Goal: Information Seeking & Learning: Learn about a topic

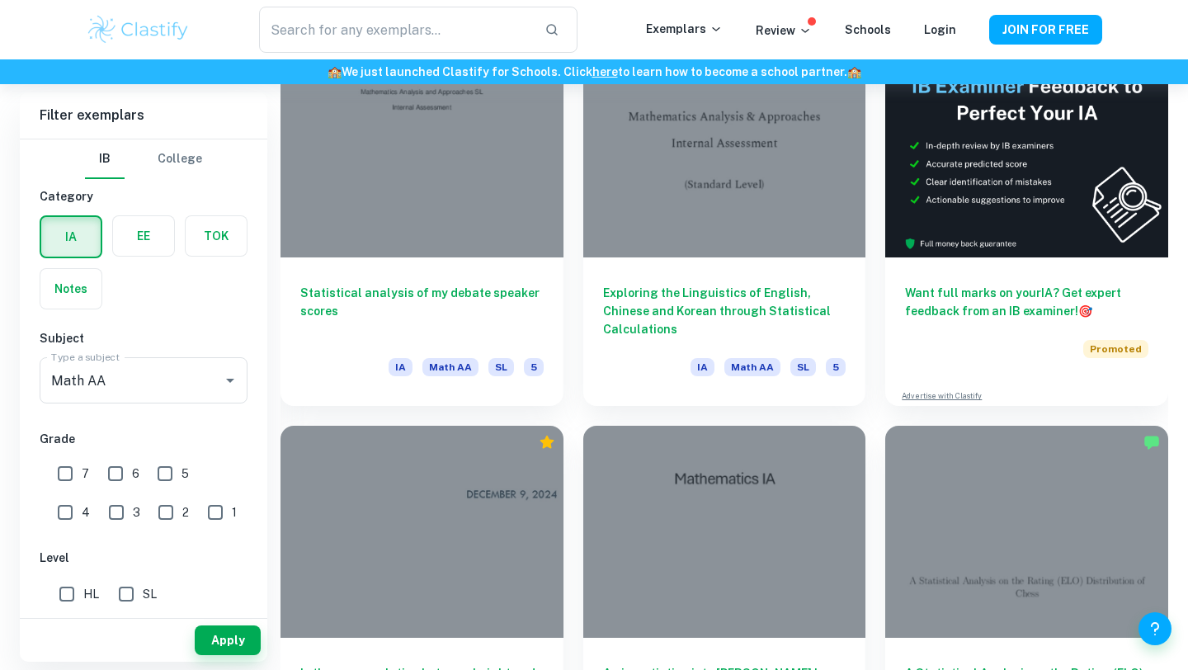
scroll to position [496, 0]
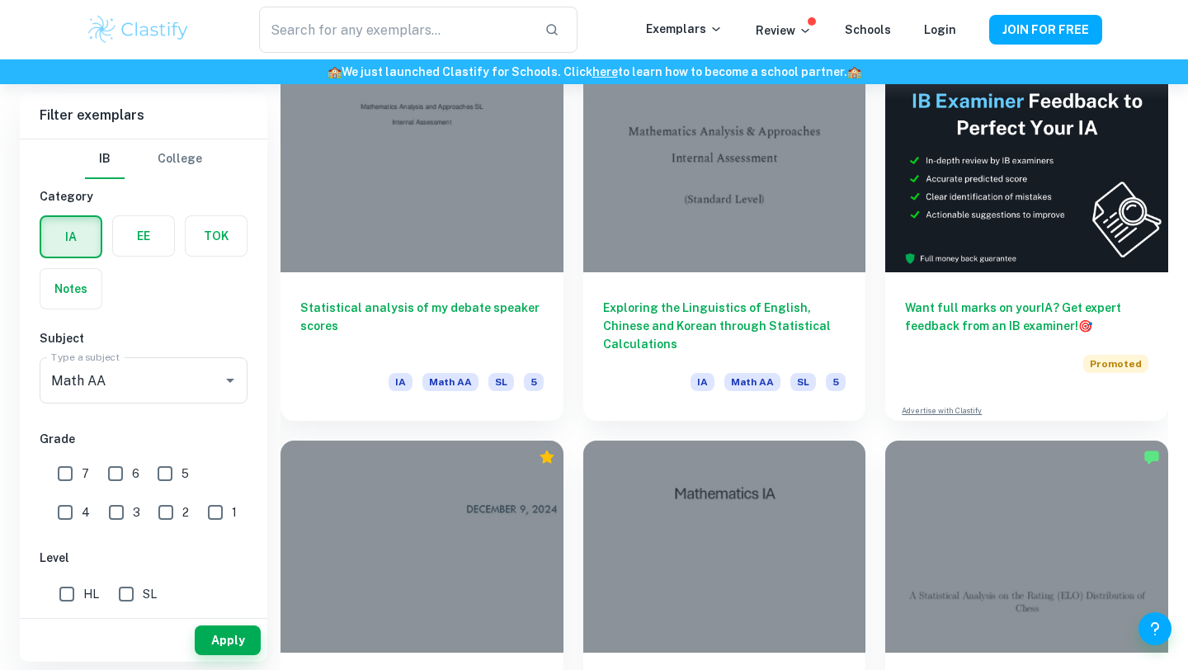
click at [321, 151] on div at bounding box center [422, 166] width 283 height 212
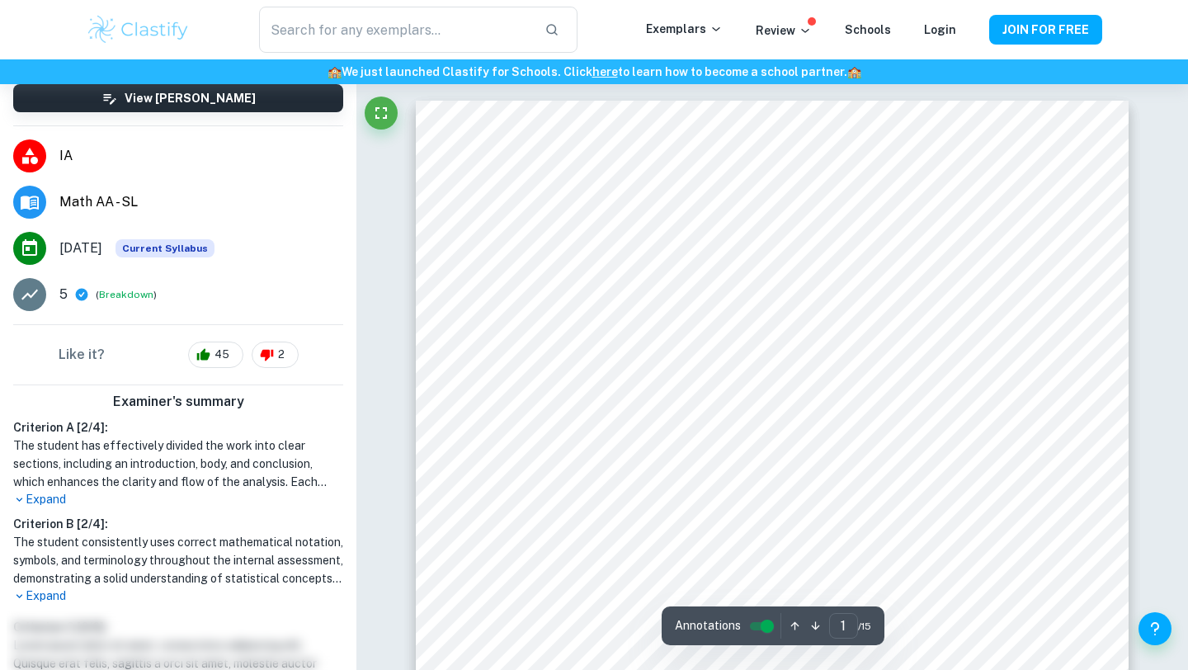
scroll to position [157, 0]
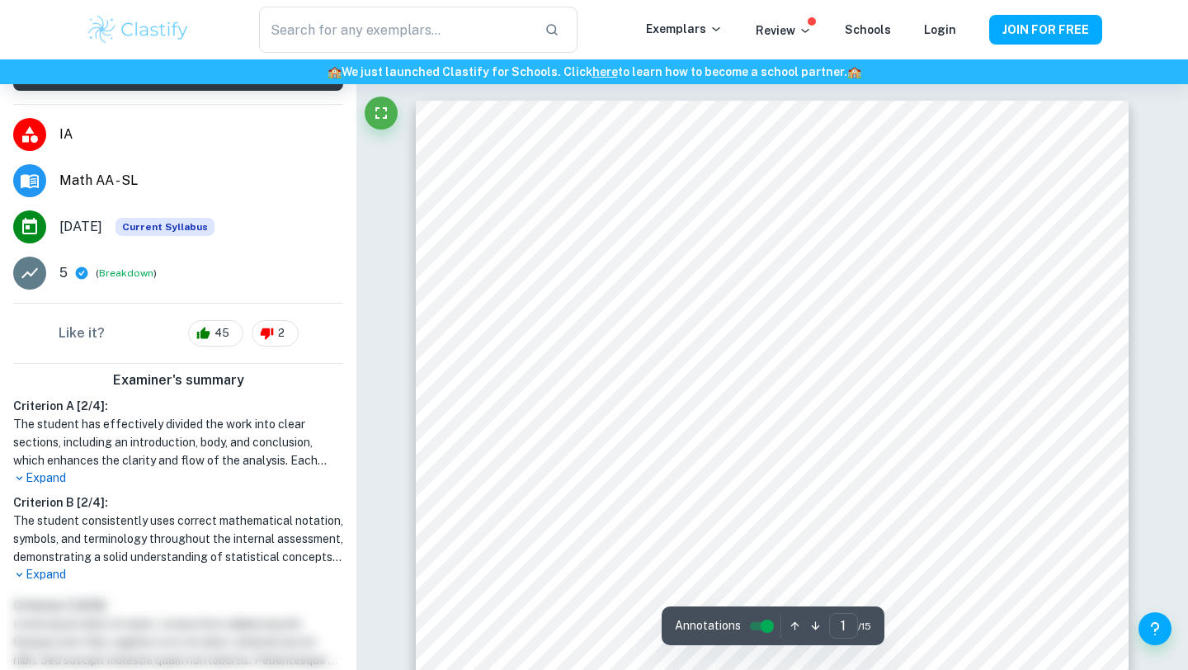
click at [24, 480] on icon at bounding box center [19, 478] width 12 height 12
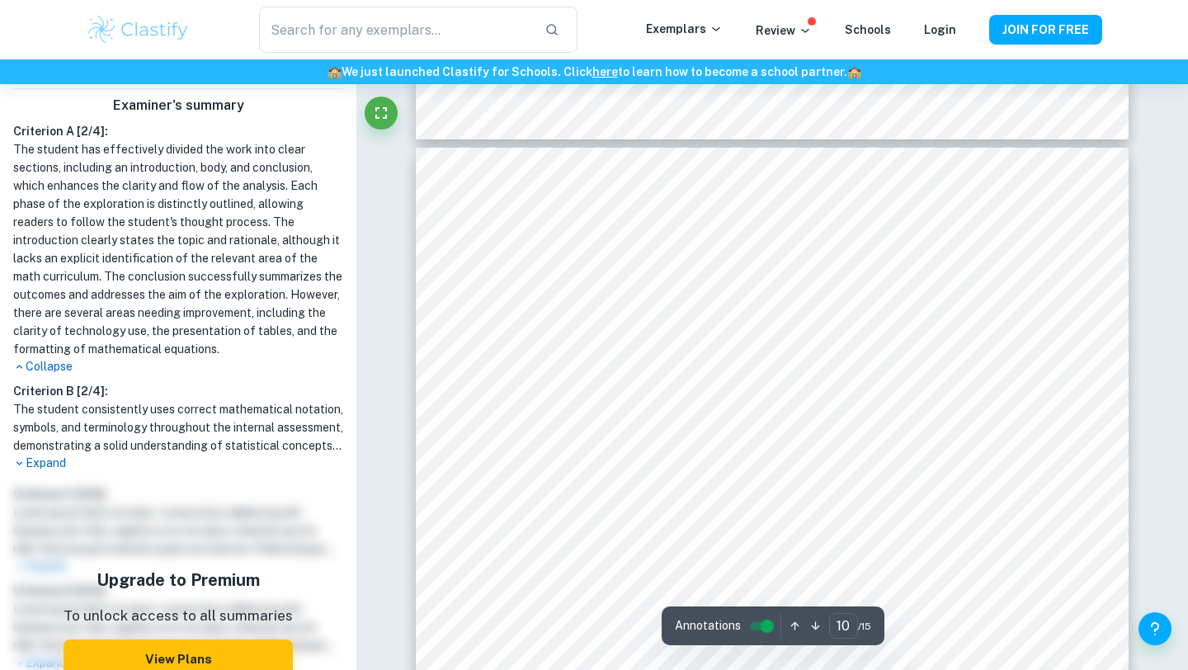
scroll to position [9472, 0]
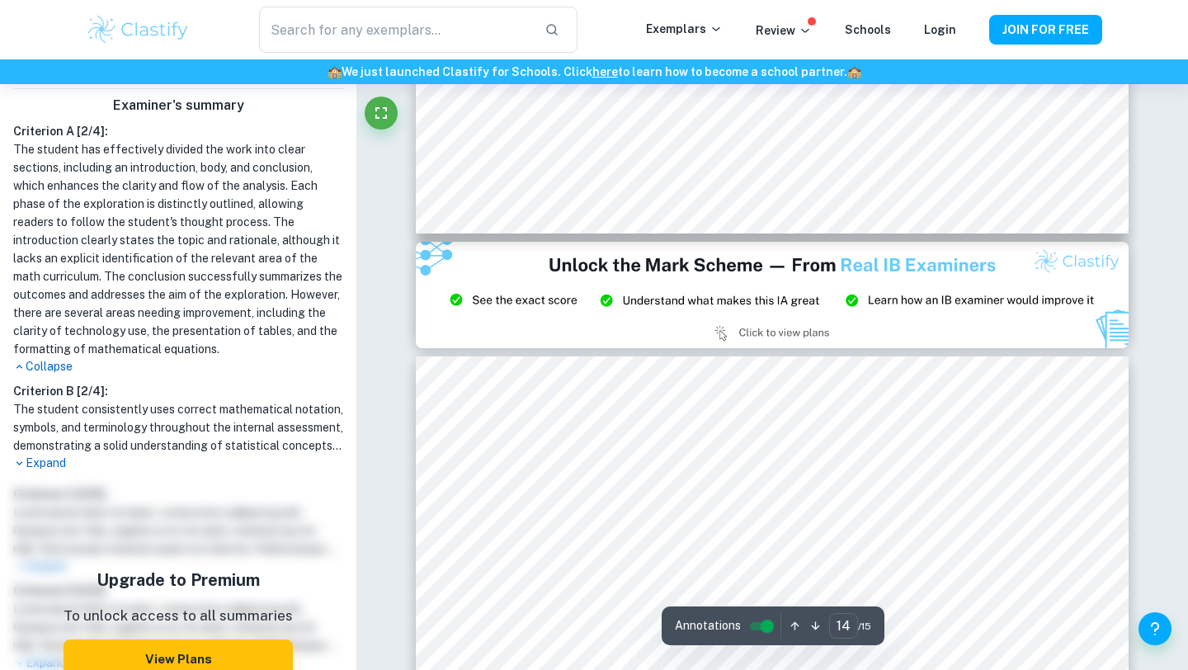
type input "15"
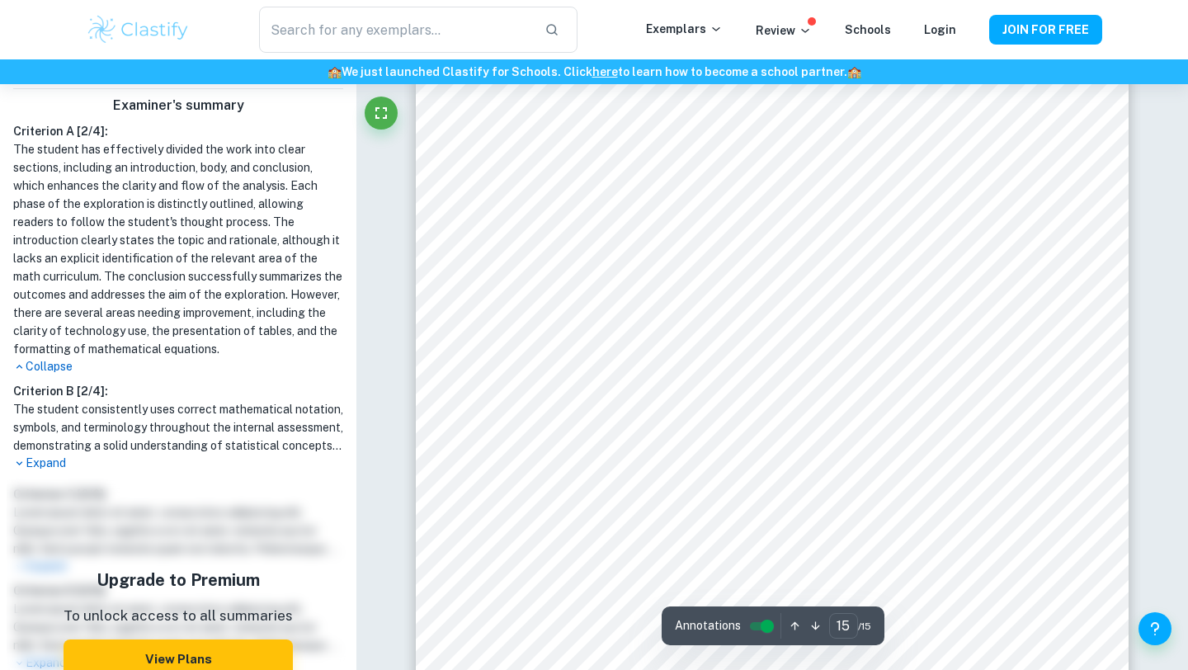
scroll to position [15138, 0]
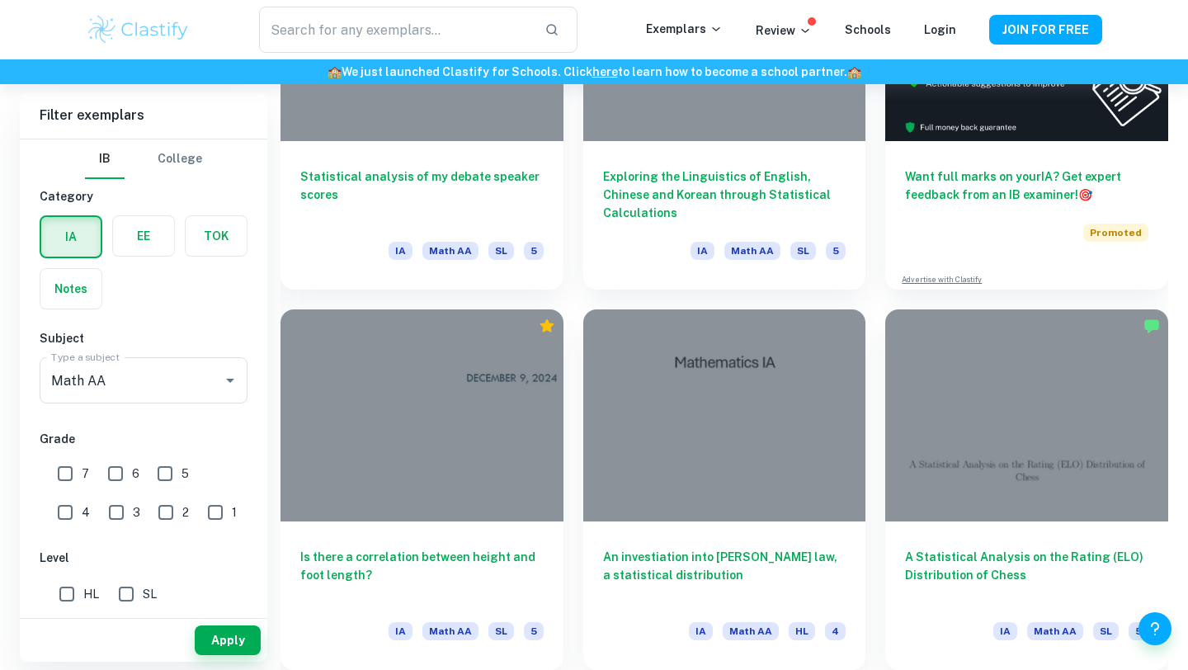
scroll to position [749, 0]
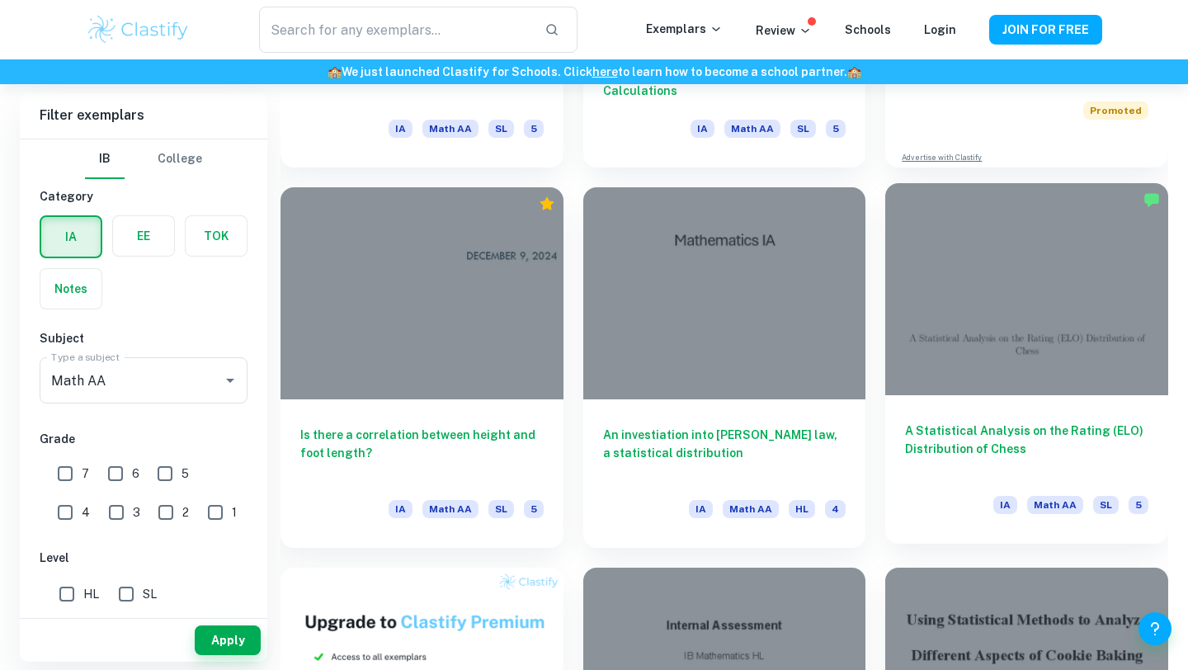
click at [938, 432] on h6 "A Statistical Analysis on the Rating (ELO) Distribution of Chess" at bounding box center [1026, 449] width 243 height 54
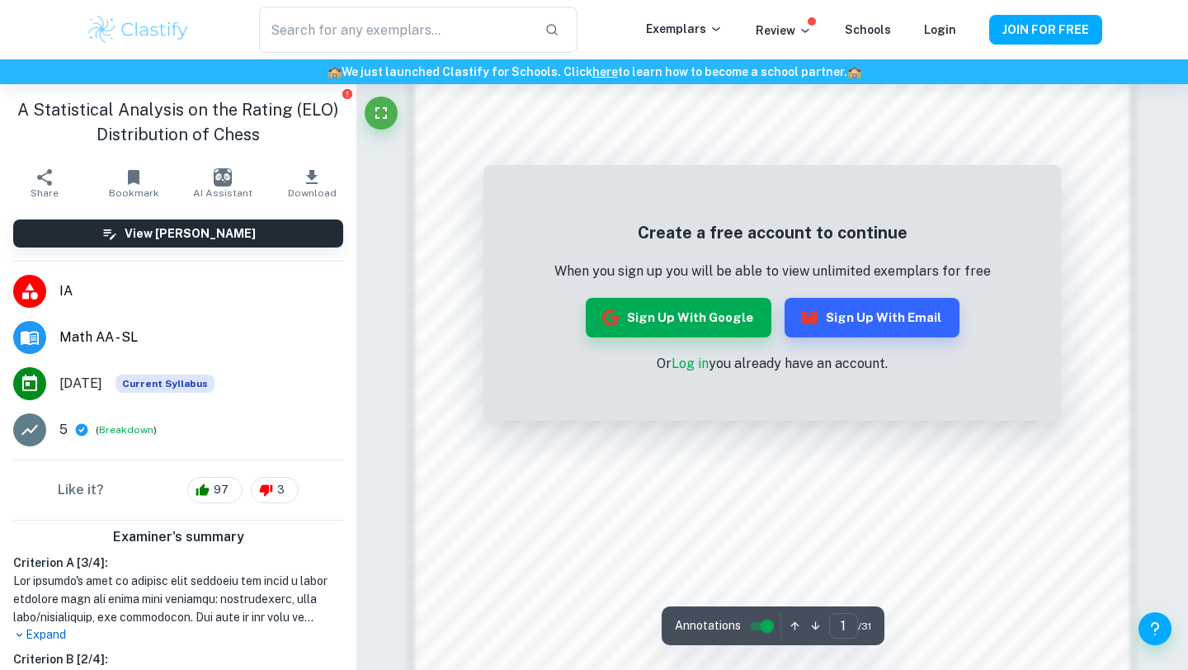
scroll to position [1238, 0]
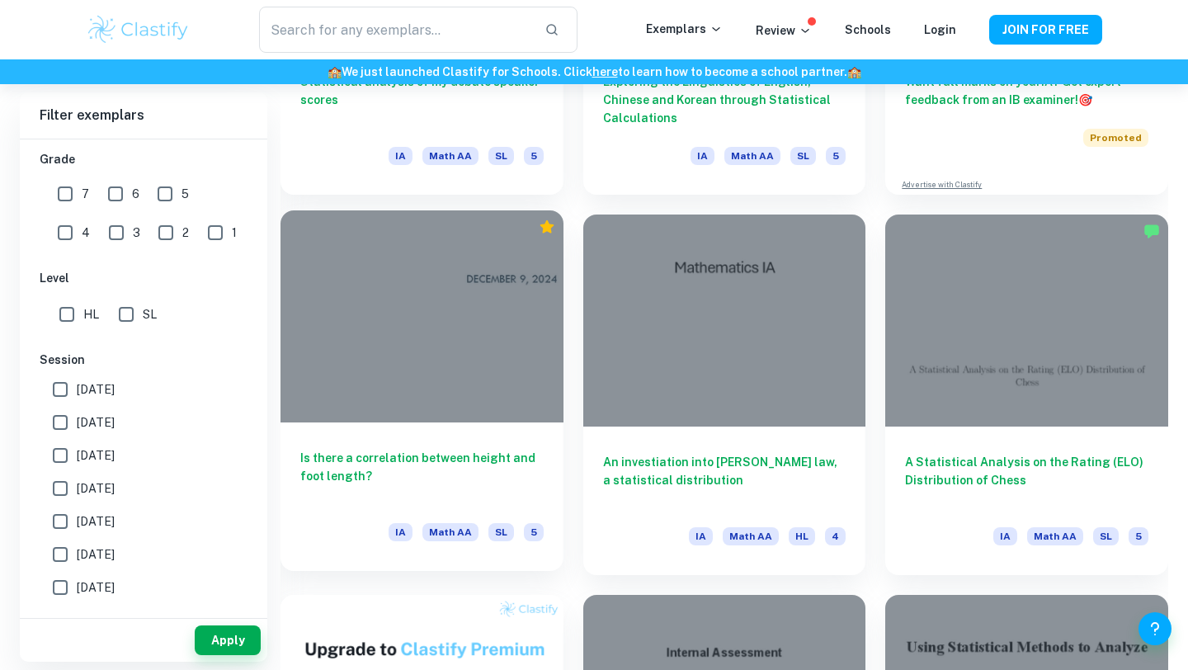
scroll to position [734, 0]
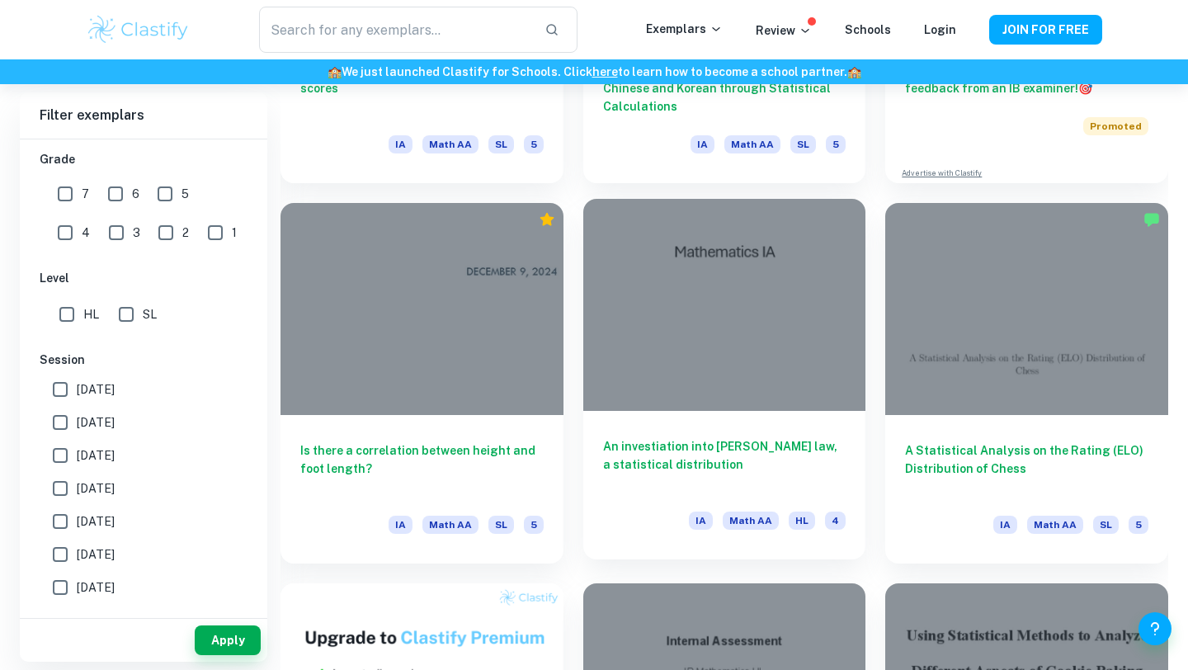
click at [645, 426] on div "An investiation into Zipf's law, a statistical distribution IA Math AA HL 4" at bounding box center [724, 485] width 283 height 149
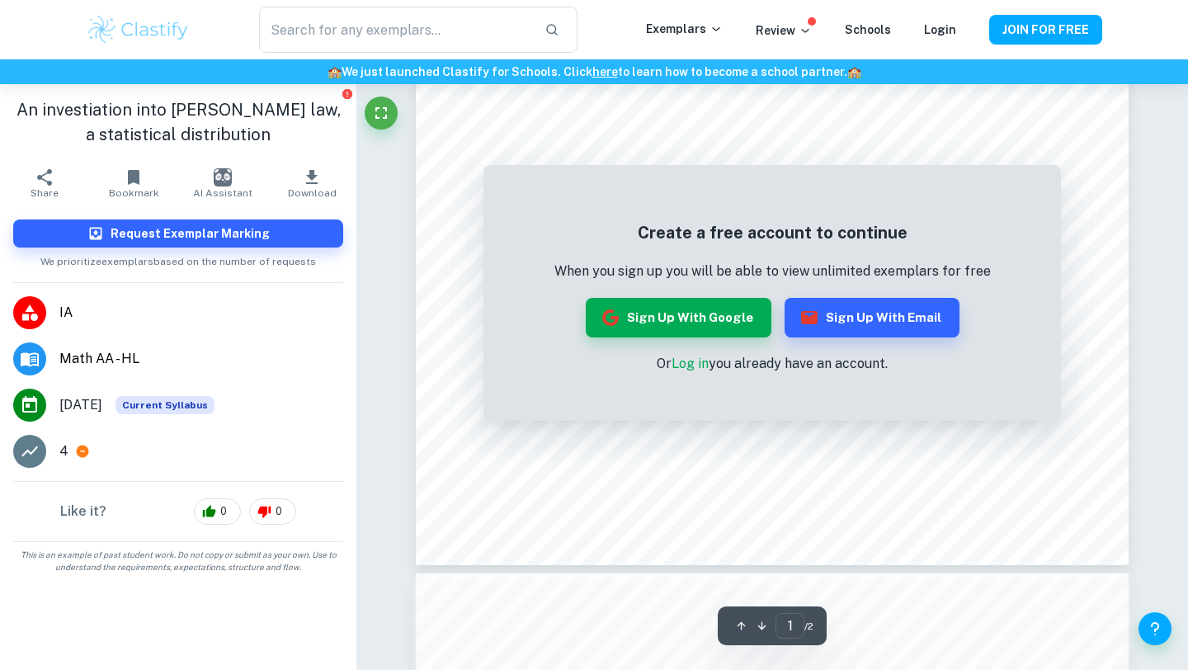
scroll to position [627, 0]
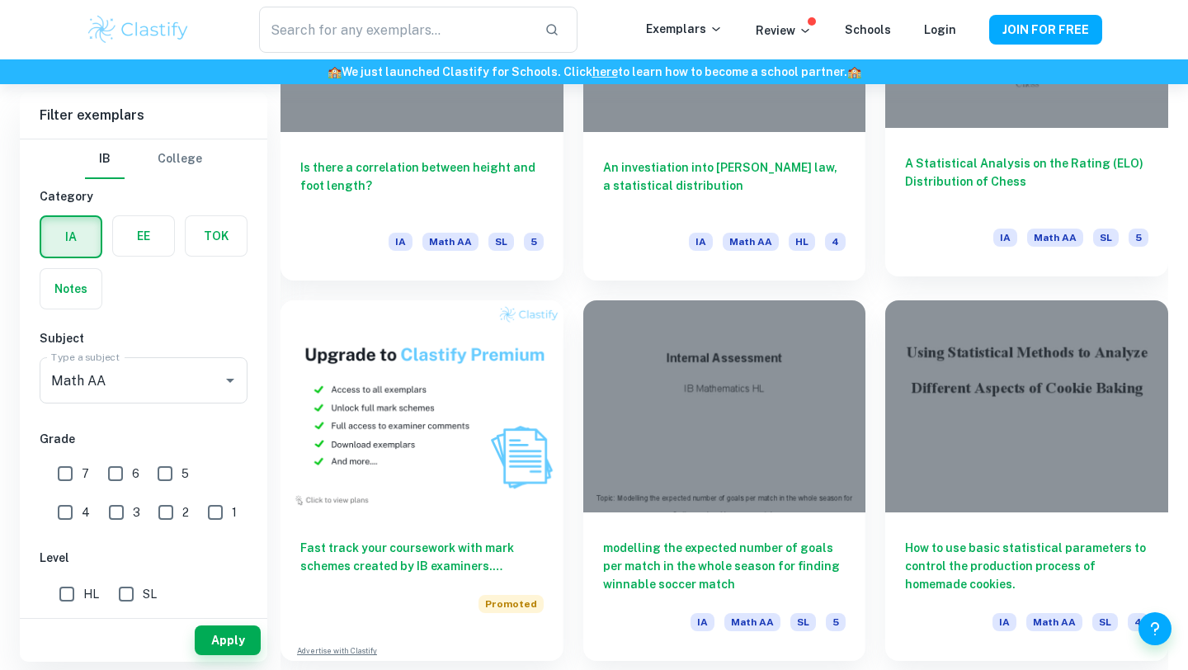
scroll to position [1018, 0]
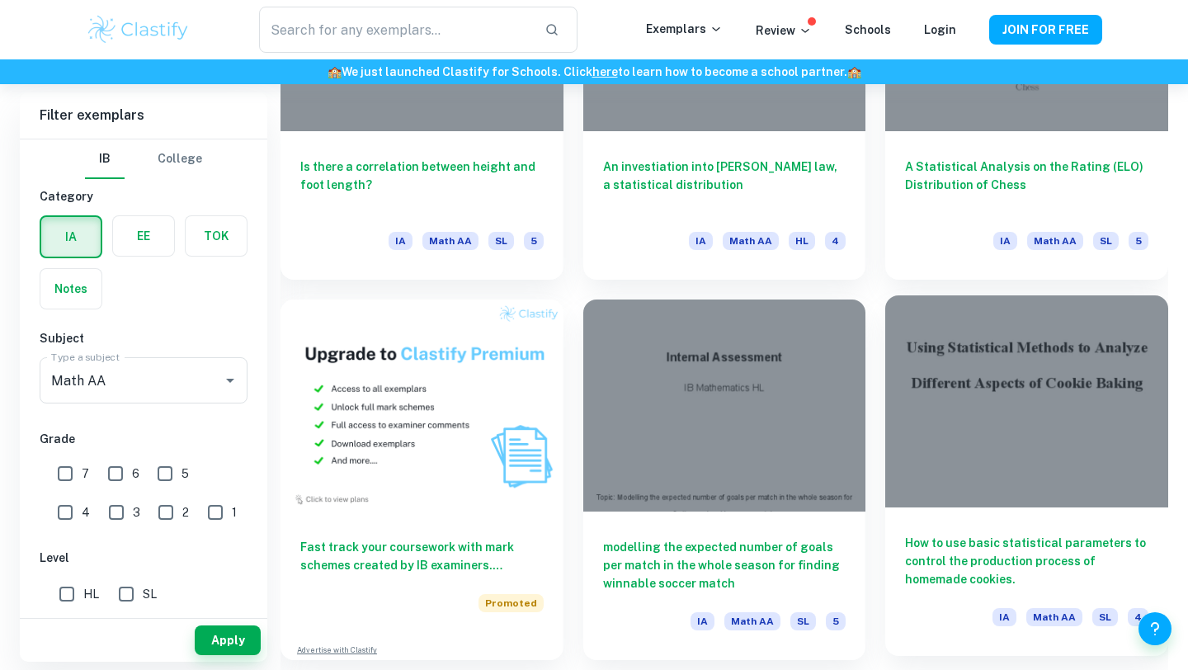
click at [965, 573] on h6 "How to use basic statistical parameters to control the production process of ho…" at bounding box center [1026, 561] width 243 height 54
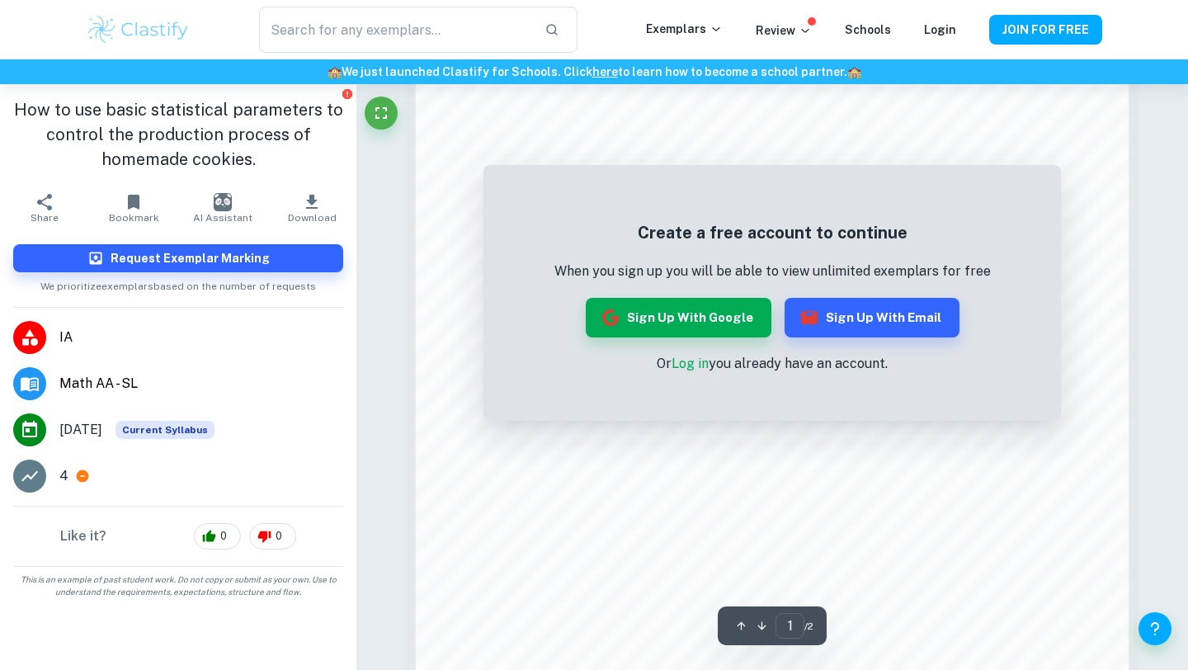
scroll to position [1269, 0]
click at [651, 314] on button "Sign up with Google" at bounding box center [679, 318] width 186 height 40
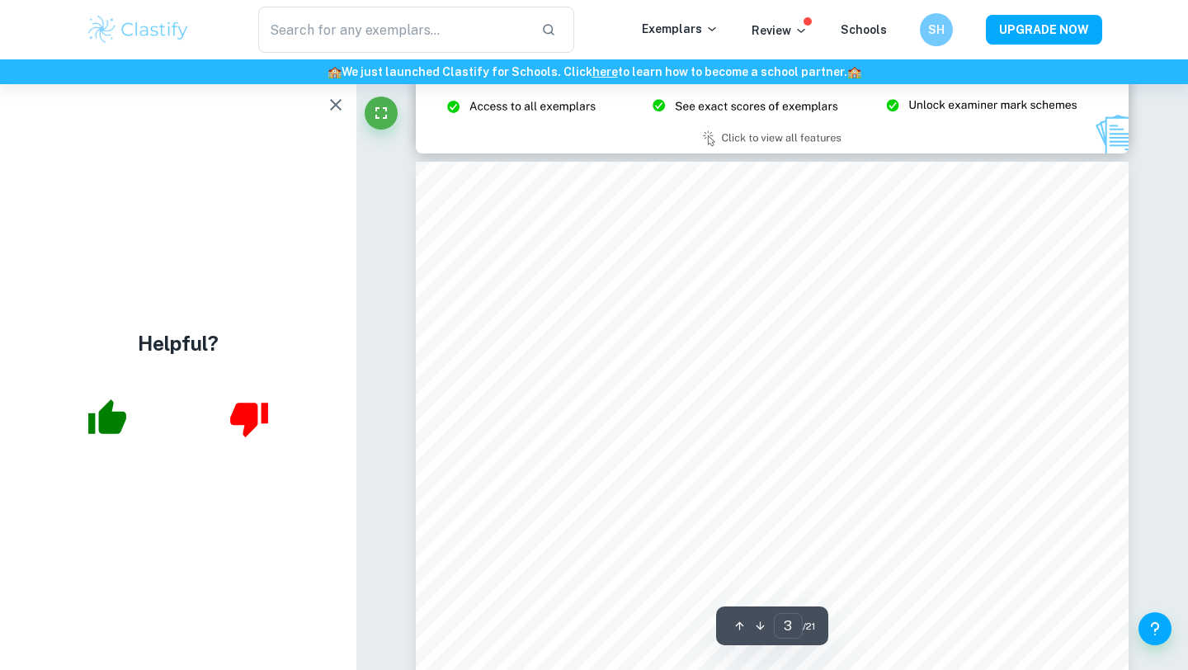
scroll to position [2280, 0]
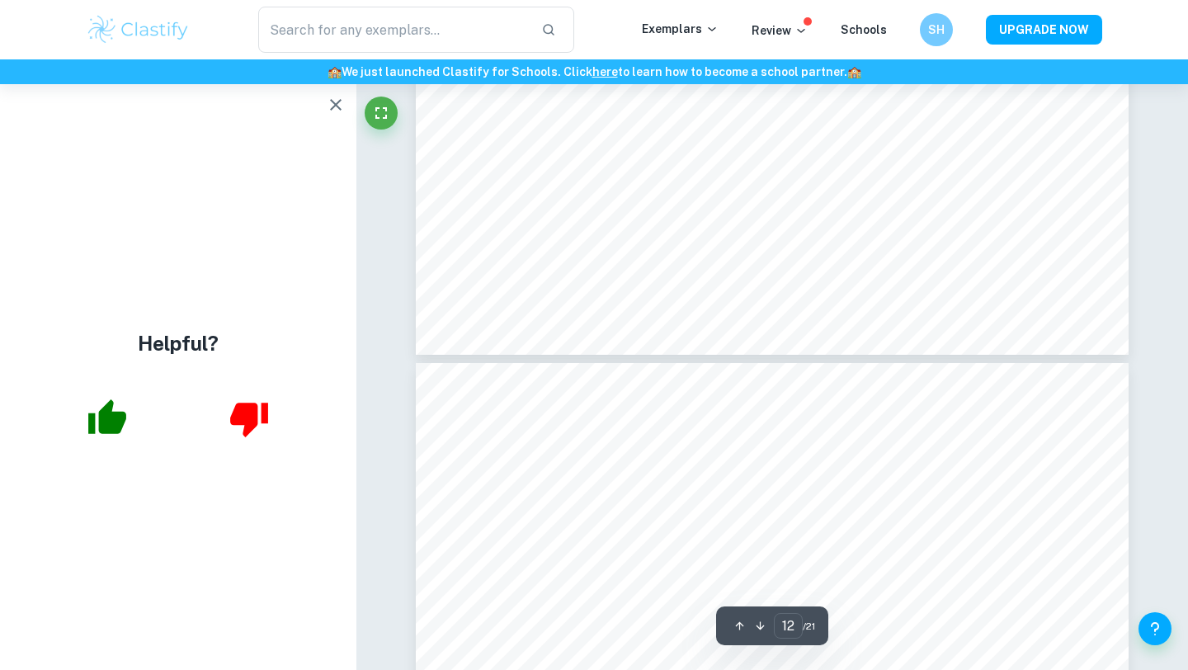
type input "13"
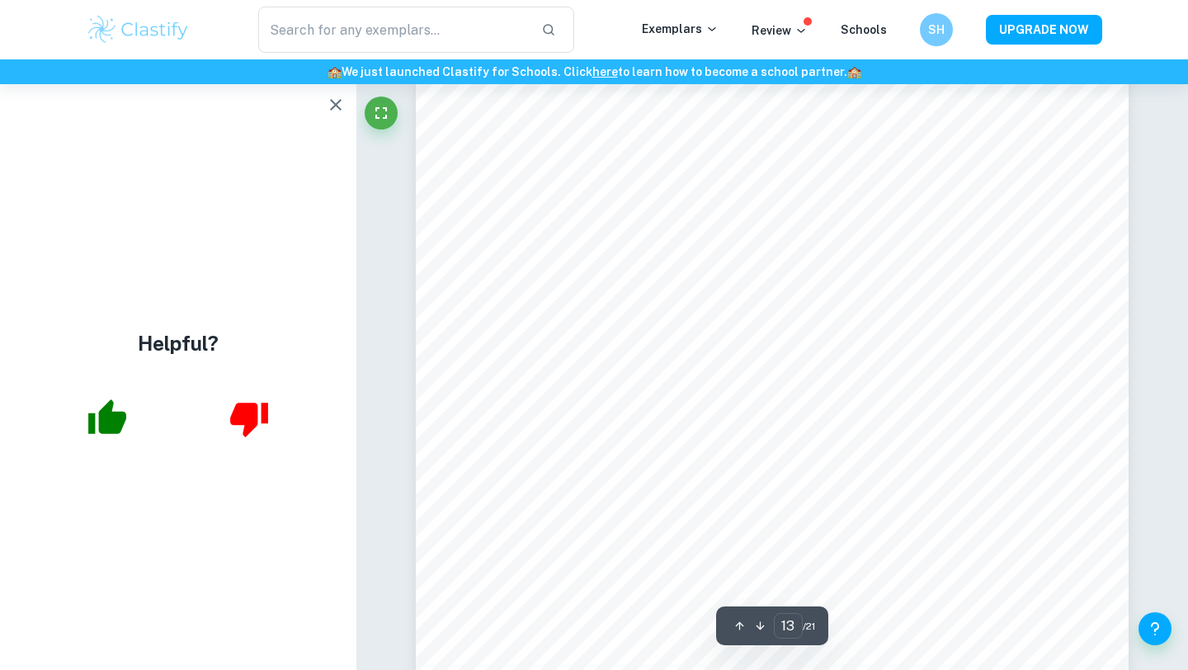
scroll to position [12642, 0]
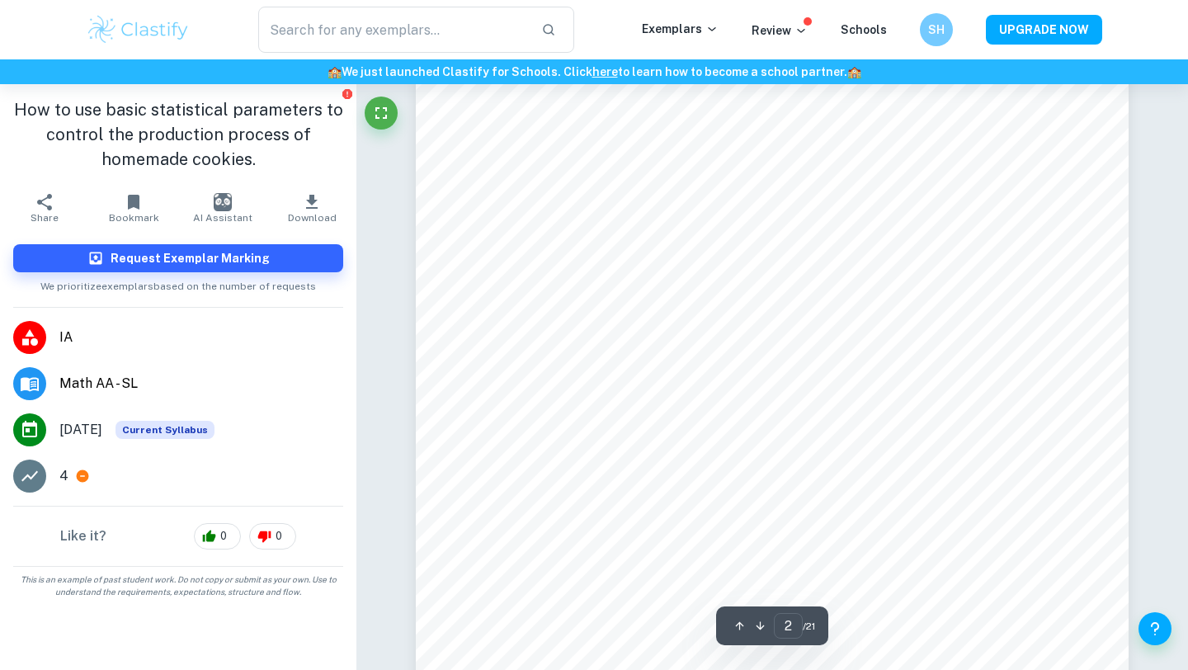
scroll to position [1384, 0]
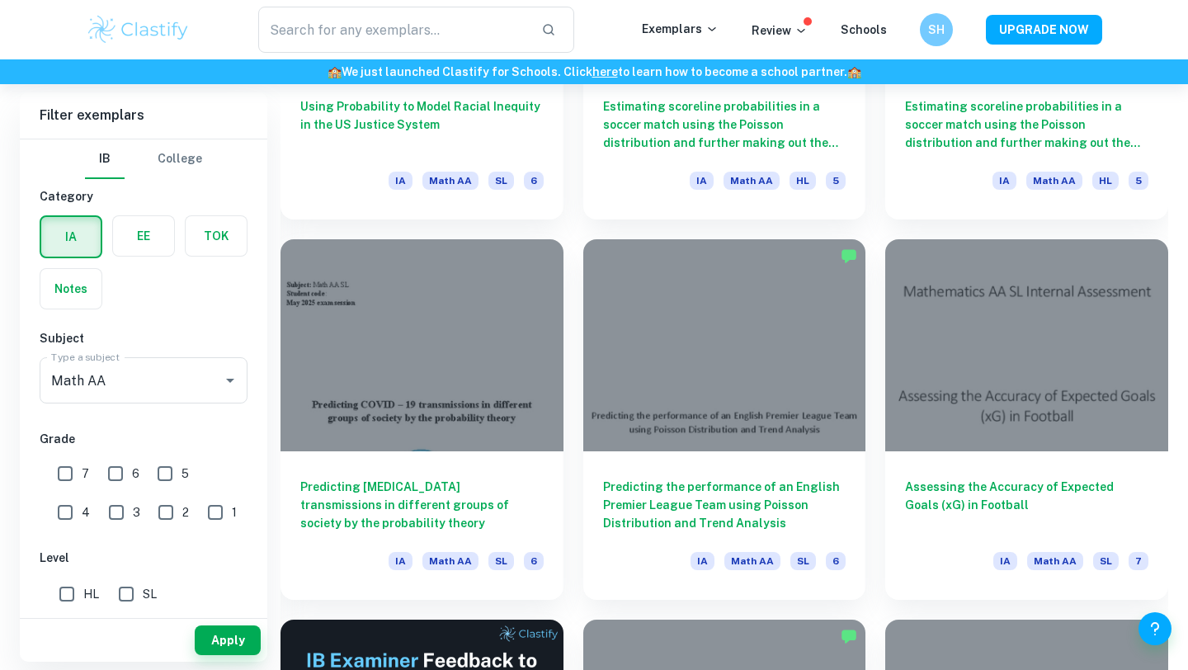
scroll to position [2317, 0]
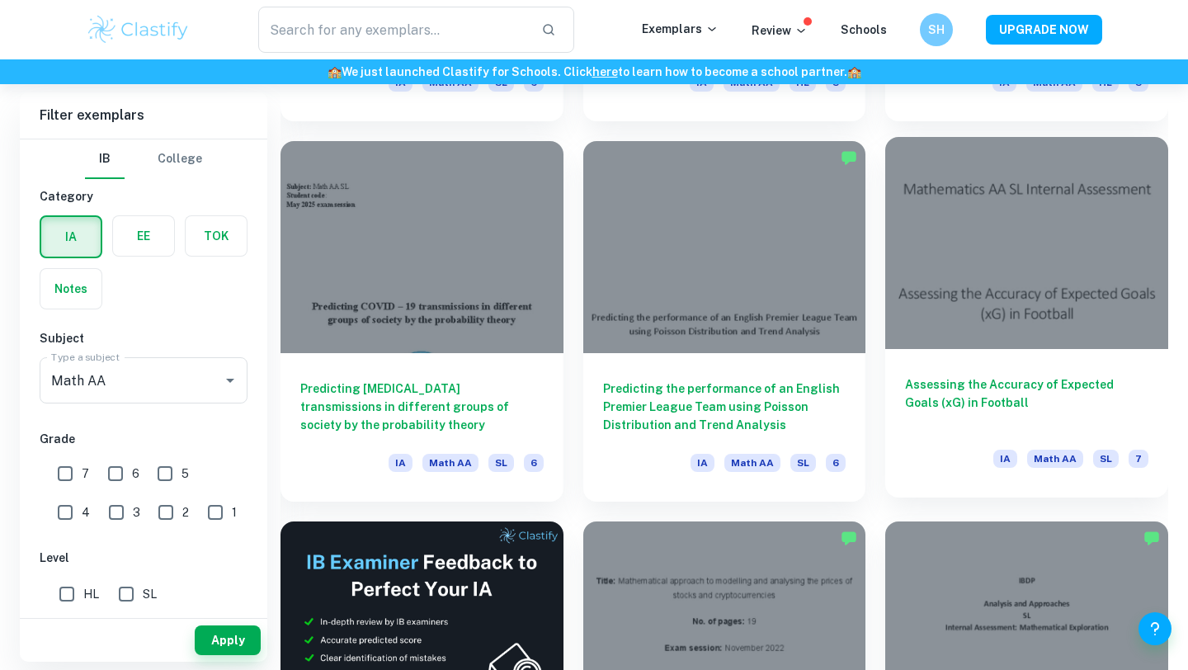
click at [980, 414] on h6 "Assessing the Accuracy of Expected Goals (xG) in Football" at bounding box center [1026, 403] width 243 height 54
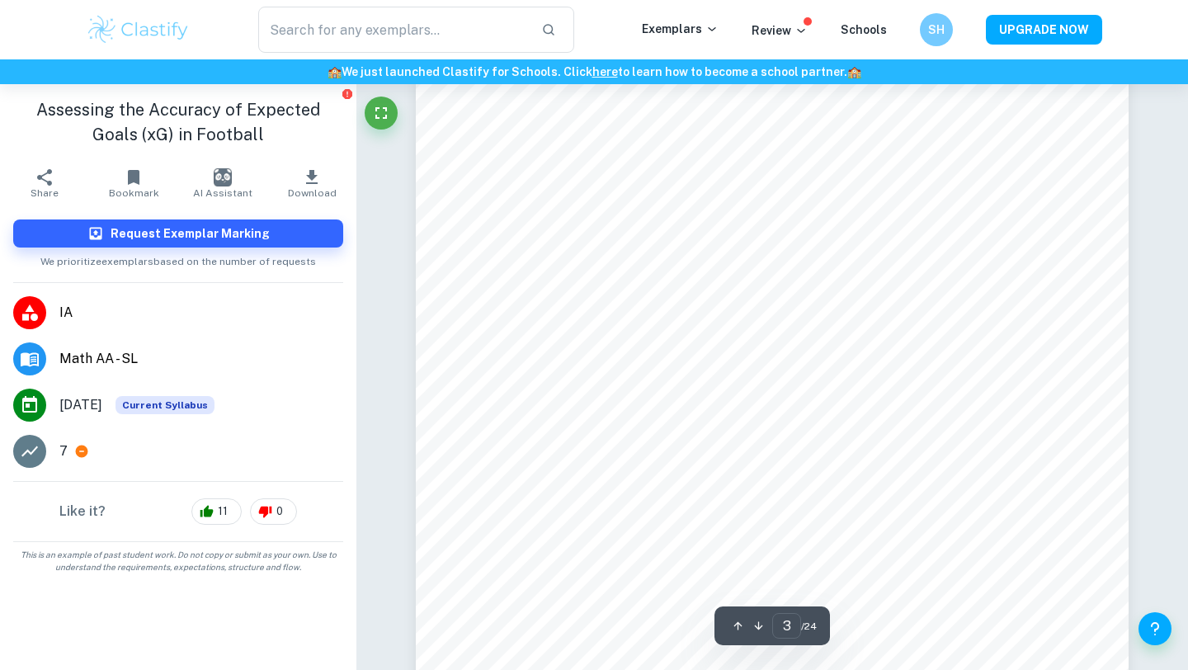
scroll to position [2259, 0]
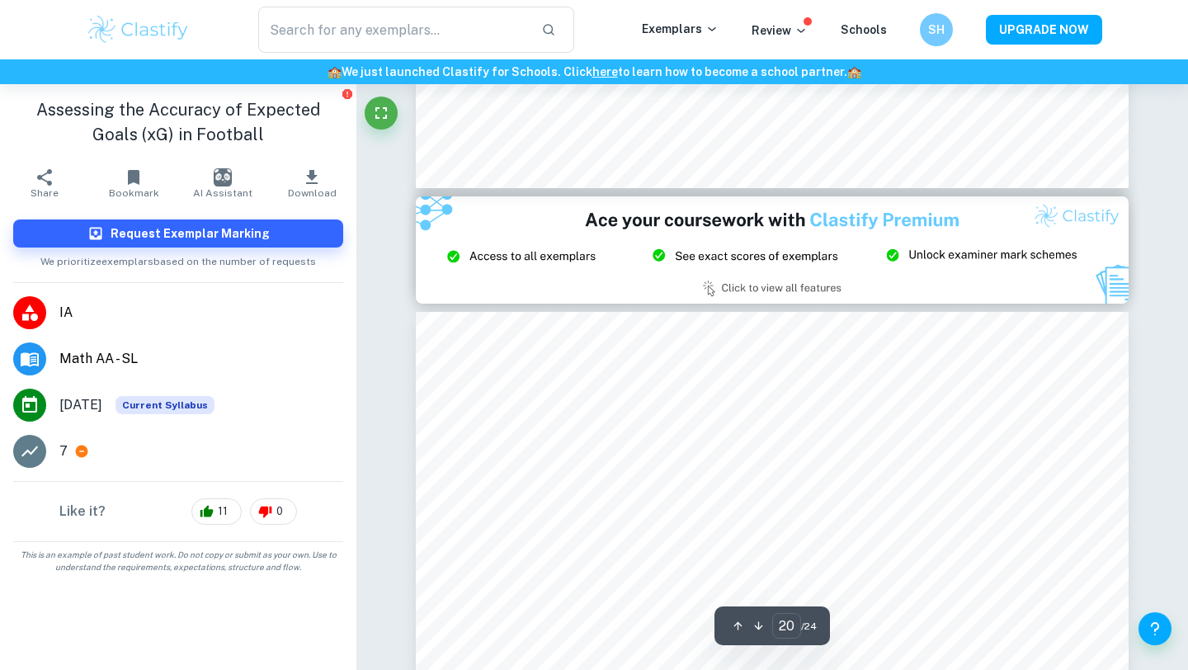
type input "21"
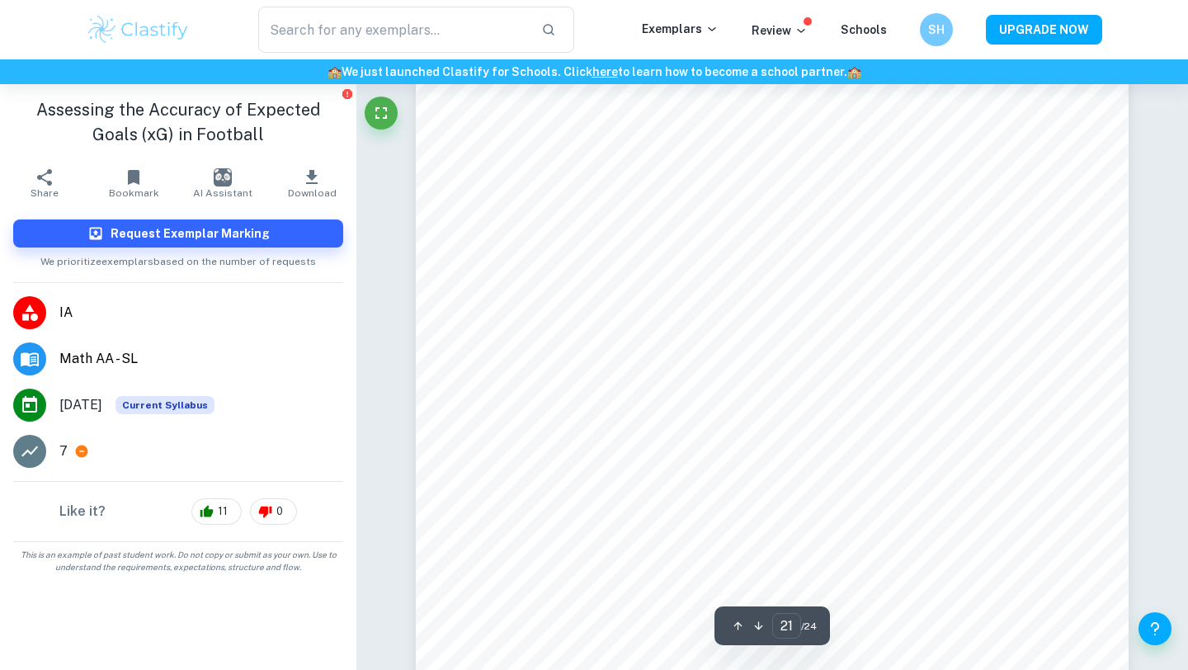
scroll to position [19422, 0]
